Goal: Complete application form: Complete application form

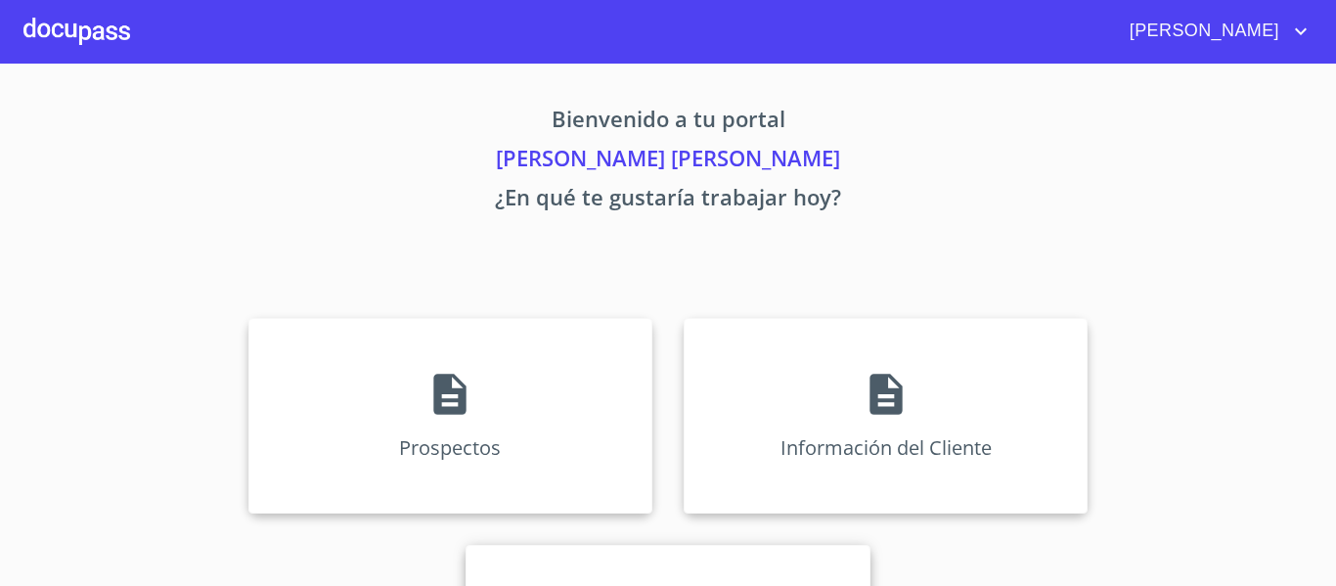
scroll to position [170, 0]
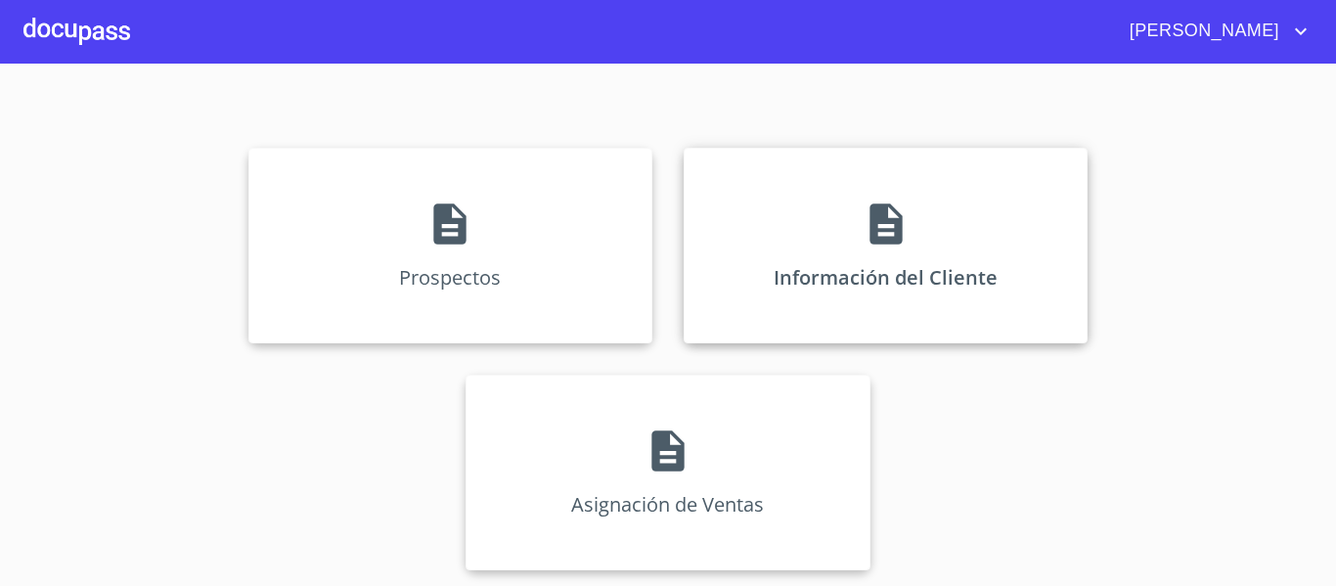
click at [808, 247] on div "Información del Cliente" at bounding box center [886, 246] width 404 height 196
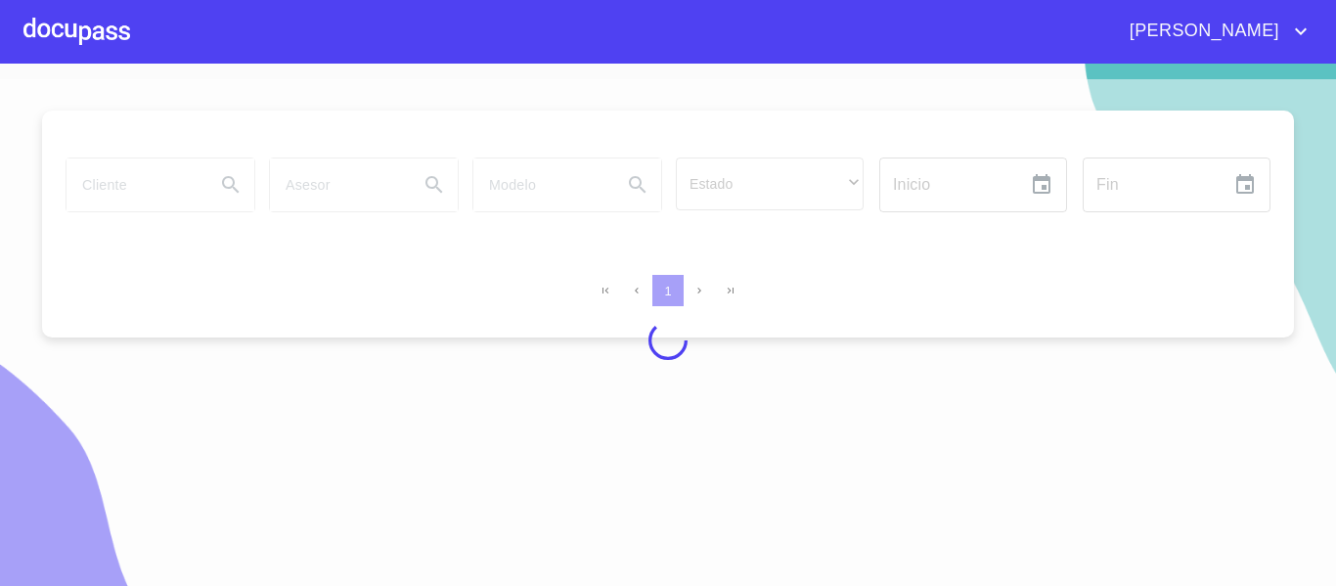
click at [100, 193] on div at bounding box center [668, 340] width 1336 height 522
click at [109, 177] on div at bounding box center [668, 340] width 1336 height 522
click at [113, 178] on div at bounding box center [668, 340] width 1336 height 522
click at [121, 182] on div at bounding box center [668, 340] width 1336 height 522
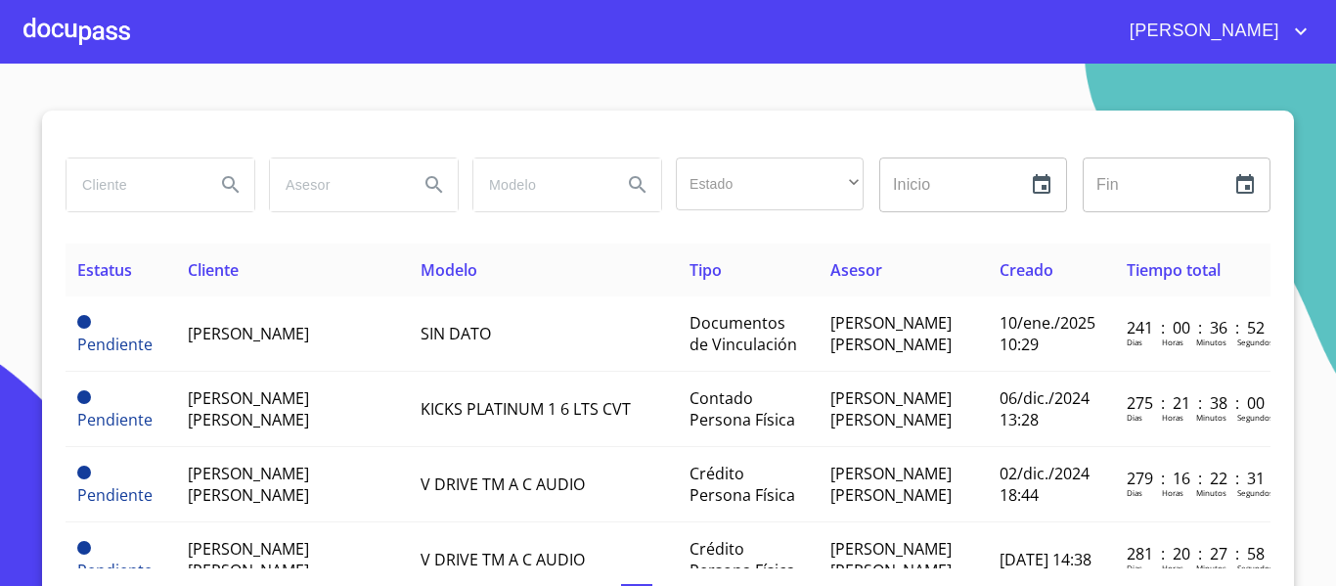
click at [128, 180] on input "search" at bounding box center [133, 184] width 133 height 53
type input "[PERSON_NAME]"
click at [229, 185] on icon "Search" at bounding box center [230, 184] width 23 height 23
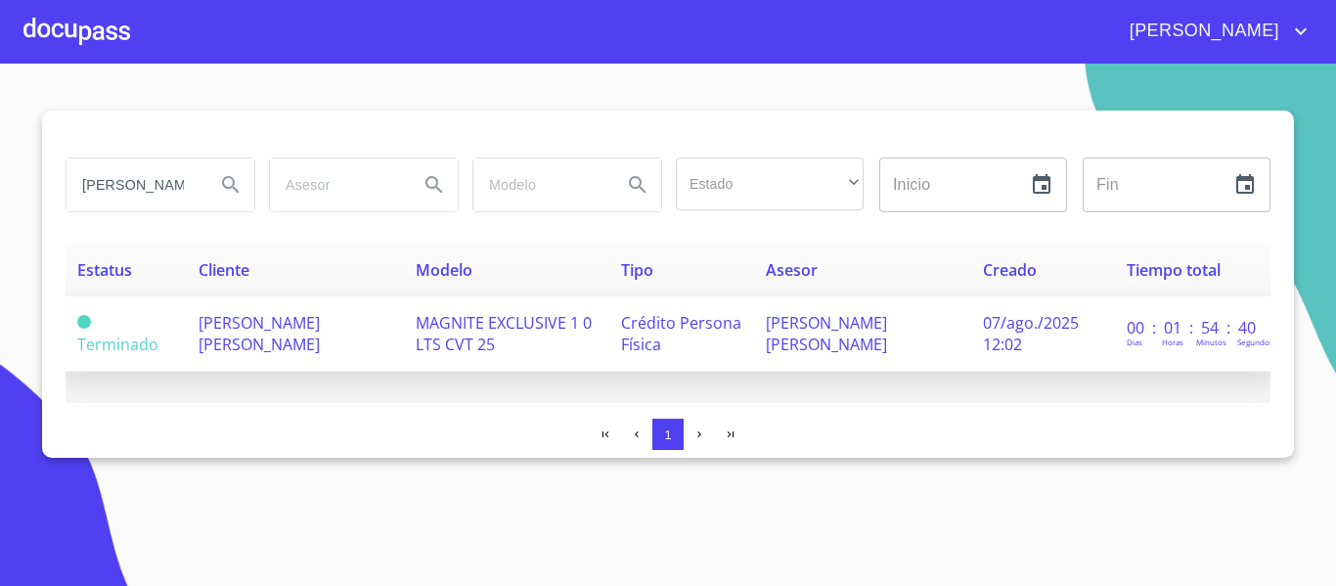
click at [275, 353] on td "[PERSON_NAME] [PERSON_NAME]" at bounding box center [295, 333] width 217 height 75
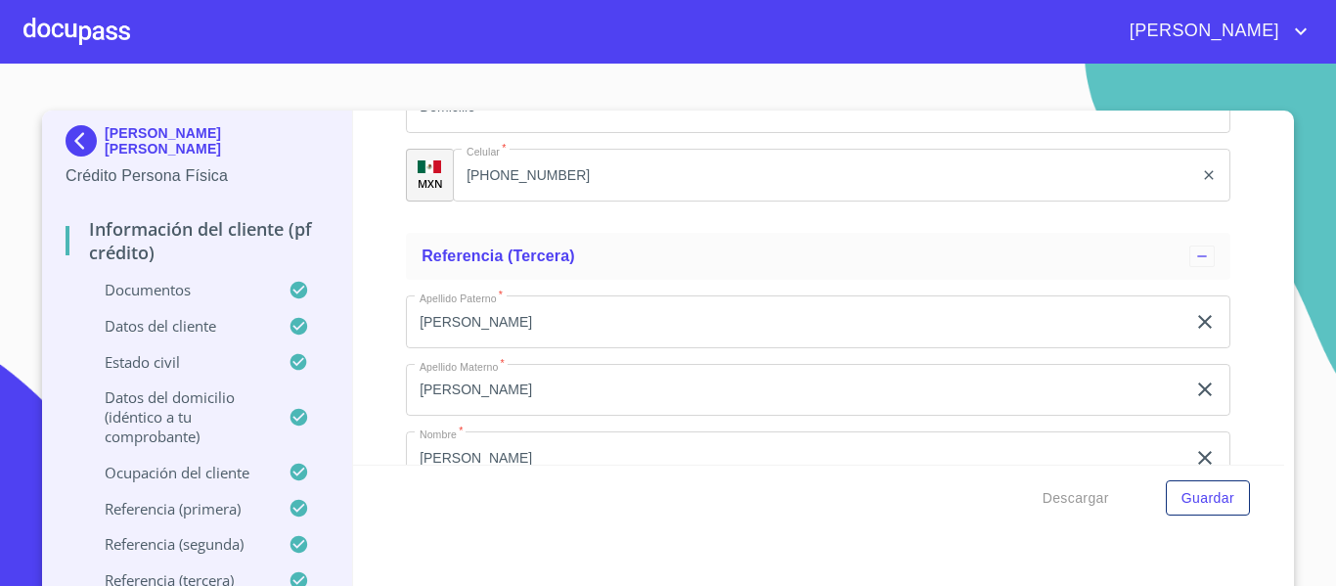
scroll to position [11885, 0]
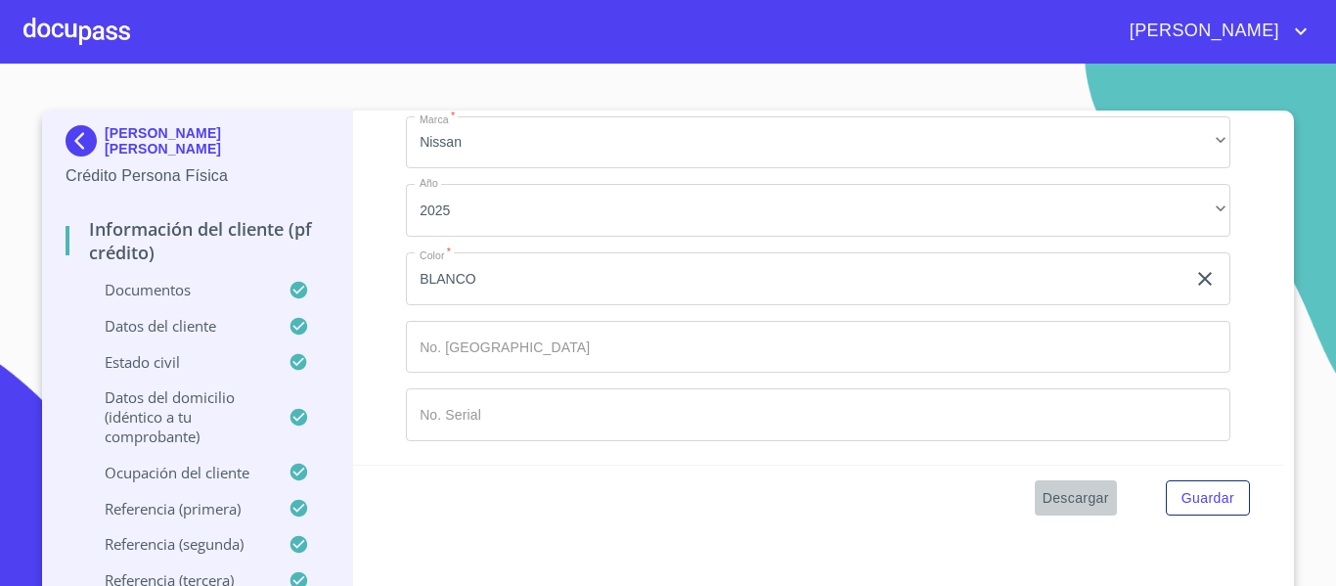
click at [1052, 505] on span "Descargar" at bounding box center [1076, 498] width 67 height 24
